Goal: Task Accomplishment & Management: Complete application form

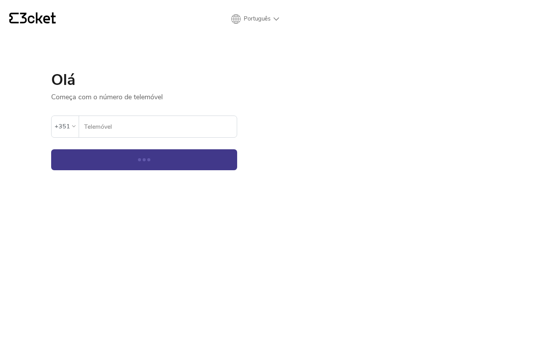
click at [146, 126] on input "Telemóvel" at bounding box center [160, 126] width 153 height 21
type input "917287039"
click at [146, 159] on div "submit" at bounding box center [144, 159] width 3 height 3
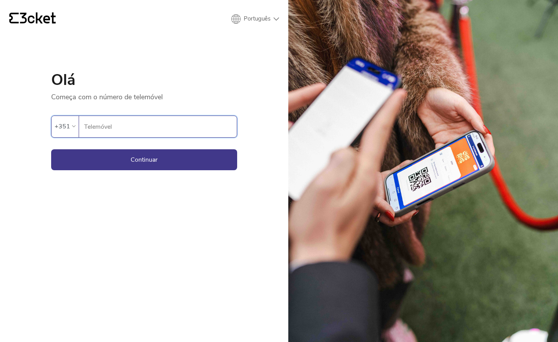
click at [132, 127] on input "Telemóvel" at bounding box center [160, 126] width 153 height 21
type input "917287039"
click at [146, 157] on button "Continuar" at bounding box center [144, 159] width 186 height 21
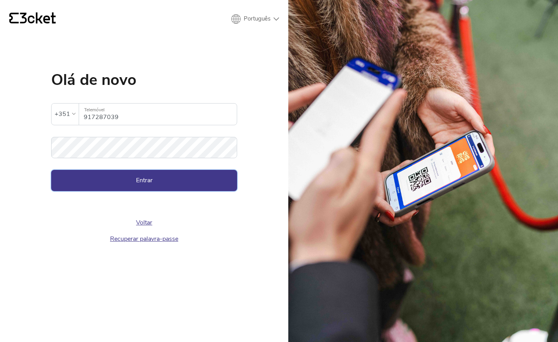
click at [143, 184] on button "Entrar" at bounding box center [144, 180] width 186 height 21
